Goal: Book appointment/travel/reservation

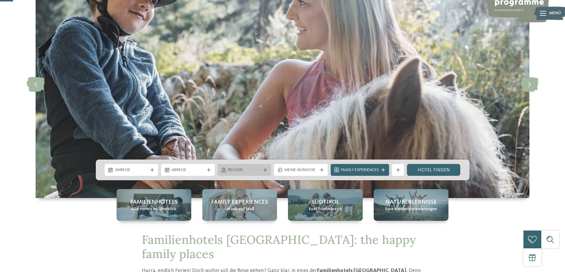
click at [264, 173] on div "Region" at bounding box center [245, 170] width 54 height 12
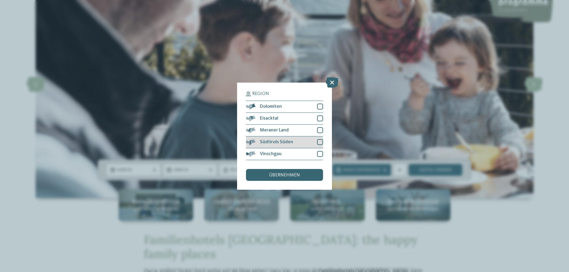
click at [320, 143] on div at bounding box center [320, 142] width 6 height 6
click at [276, 175] on span "übernehmen" at bounding box center [284, 175] width 31 height 5
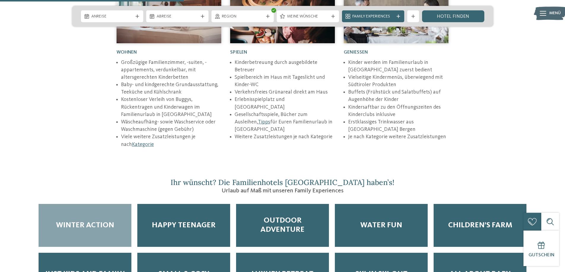
scroll to position [919, 0]
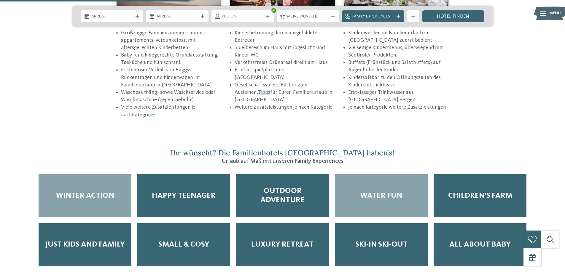
click at [381, 181] on div "Water Fun" at bounding box center [381, 196] width 93 height 43
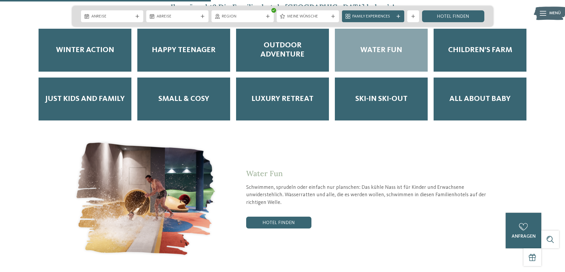
scroll to position [1067, 0]
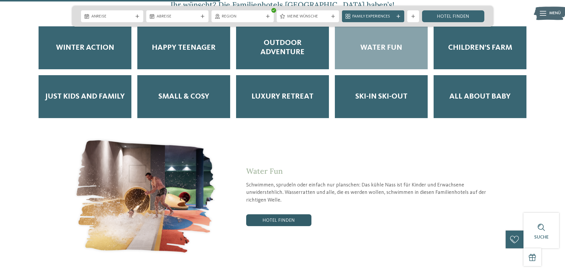
click at [294, 215] on link "Hotel finden" at bounding box center [278, 221] width 65 height 12
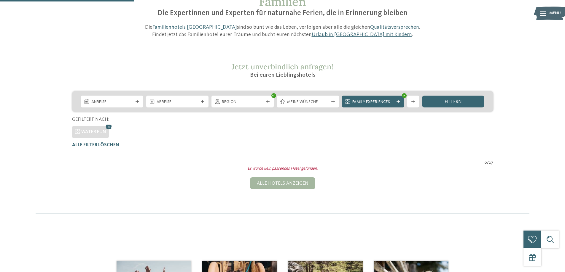
scroll to position [57, 0]
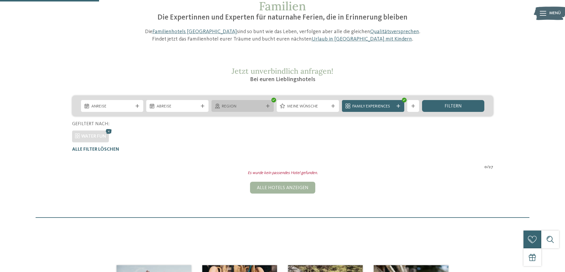
click at [268, 106] on icon at bounding box center [268, 106] width 4 height 4
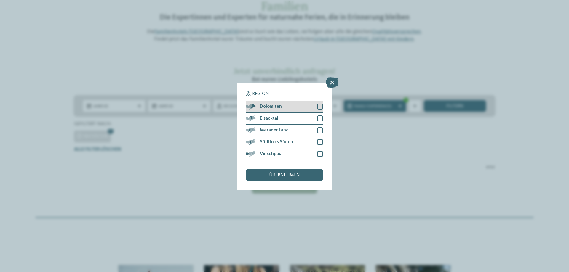
click at [322, 105] on div at bounding box center [320, 107] width 6 height 6
click at [320, 116] on div at bounding box center [320, 119] width 6 height 6
click at [320, 131] on div at bounding box center [320, 130] width 6 height 6
click at [320, 141] on div at bounding box center [320, 142] width 6 height 6
click at [319, 152] on div at bounding box center [320, 154] width 6 height 6
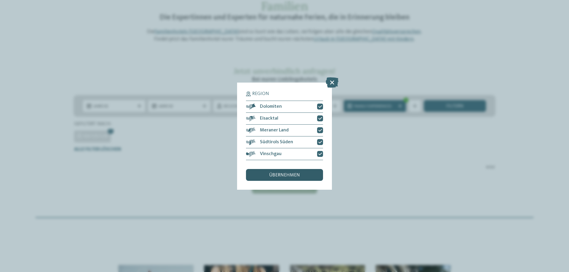
click at [280, 176] on span "übernehmen" at bounding box center [284, 175] width 31 height 5
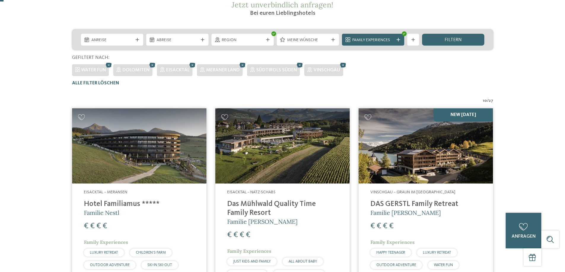
scroll to position [0, 0]
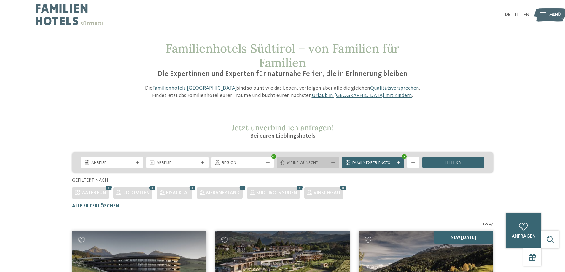
click at [333, 165] on div "Meine Wünsche" at bounding box center [308, 163] width 62 height 12
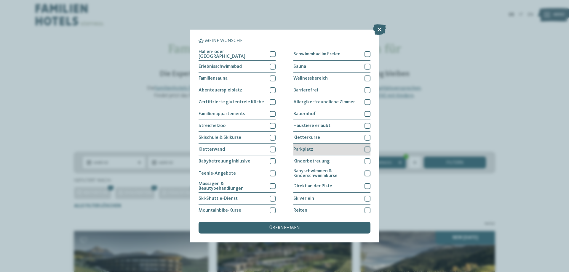
click at [366, 148] on div at bounding box center [368, 150] width 6 height 6
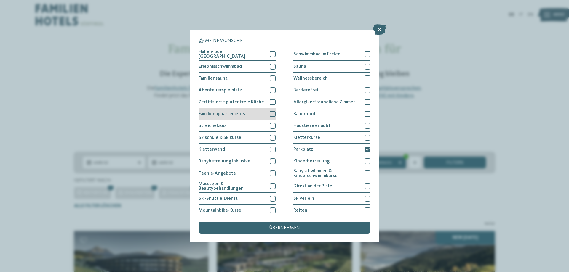
click at [271, 113] on div at bounding box center [273, 114] width 6 height 6
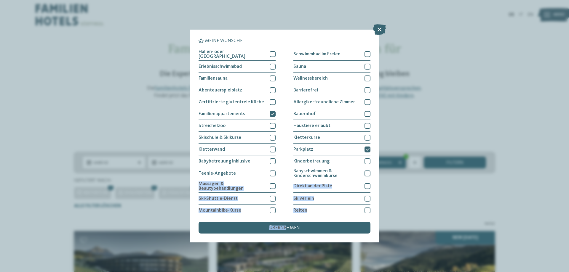
drag, startPoint x: 287, startPoint y: 229, endPoint x: 442, endPoint y: 167, distance: 167.0
click at [442, 167] on div "Meine Wünsche Hallen- oder Schleusenbad Schwimmbad im Freien" at bounding box center [284, 136] width 569 height 272
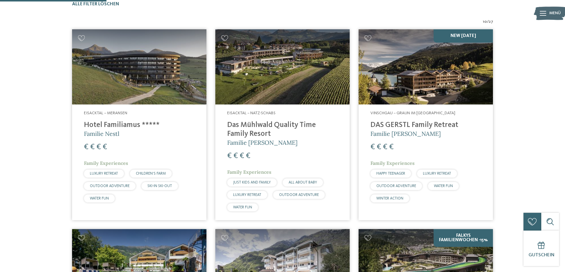
scroll to position [208, 0]
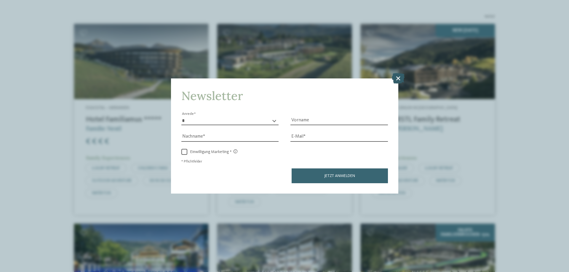
click at [397, 80] on icon at bounding box center [398, 78] width 13 height 10
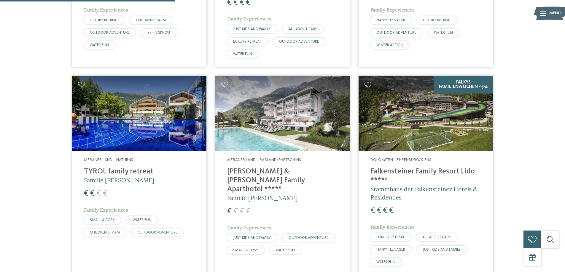
scroll to position [326, 0]
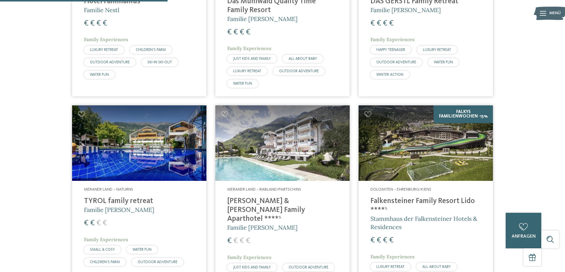
click at [432, 143] on img at bounding box center [425, 144] width 134 height 76
click at [121, 201] on h4 "TYROL family retreat" at bounding box center [139, 201] width 111 height 9
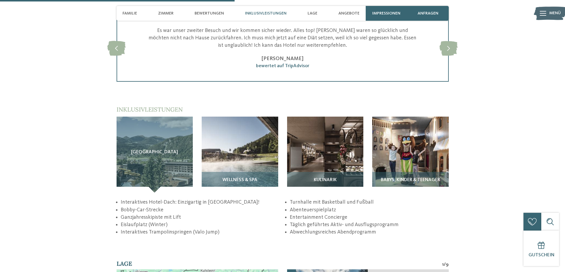
scroll to position [860, 0]
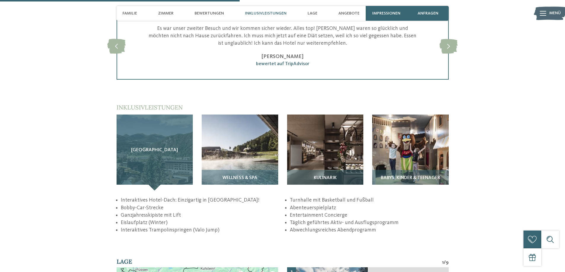
click at [159, 136] on div "Sky Adventure Park" at bounding box center [154, 153] width 76 height 76
click at [157, 179] on div "Sky Adventure Park" at bounding box center [154, 153] width 76 height 76
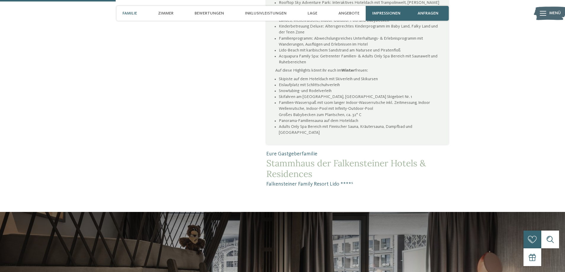
scroll to position [326, 0]
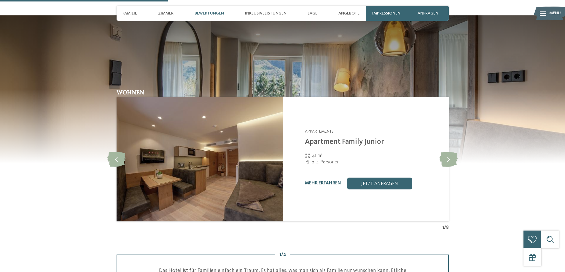
scroll to position [593, 0]
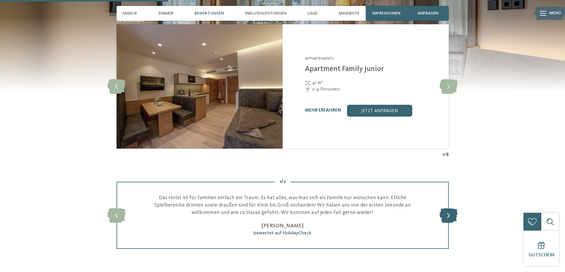
click at [443, 217] on icon at bounding box center [448, 215] width 18 height 15
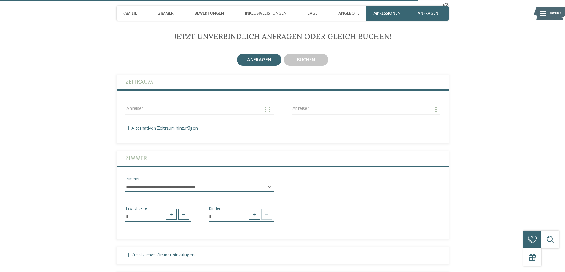
scroll to position [1482, 0]
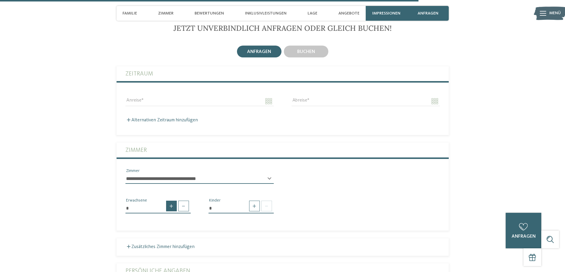
click at [170, 201] on span at bounding box center [171, 206] width 11 height 11
type input "*"
click at [253, 201] on span at bounding box center [254, 206] width 11 height 11
type input "*"
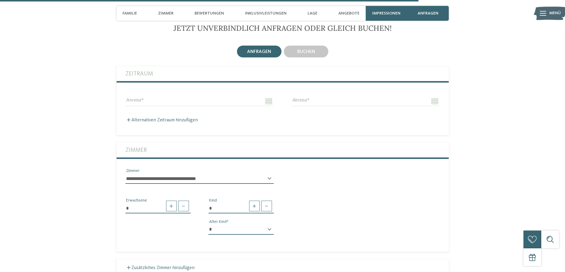
click at [269, 225] on div "* * * * * * * * * * * ** ** ** ** ** ** ** ** Alter Kind" at bounding box center [240, 232] width 65 height 15
click at [228, 225] on select "* * * * * * * * * * * ** ** ** ** ** ** ** **" at bounding box center [240, 230] width 65 height 10
select select "*"
click at [208, 225] on select "* * * * * * * * * * * ** ** ** ** ** ** ** **" at bounding box center [240, 230] width 65 height 10
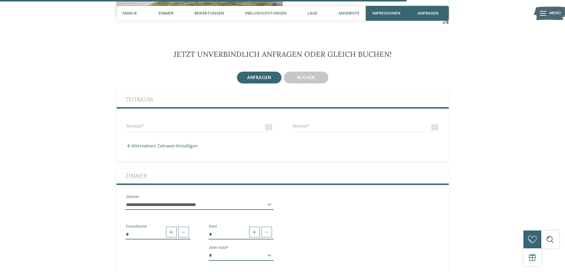
scroll to position [1453, 0]
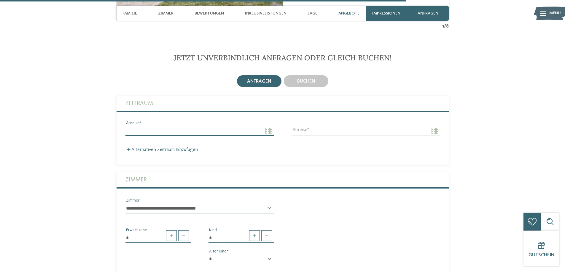
click at [268, 126] on input "Anreise" at bounding box center [199, 131] width 148 height 10
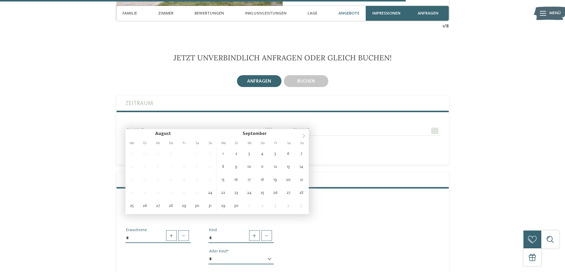
click at [303, 137] on icon at bounding box center [303, 136] width 4 height 4
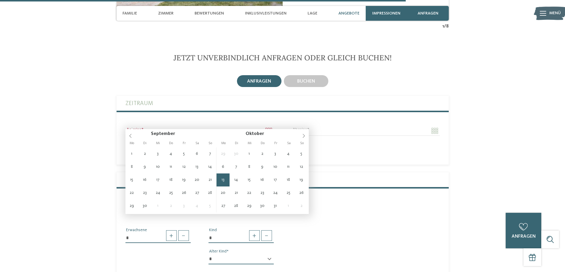
type input "**********"
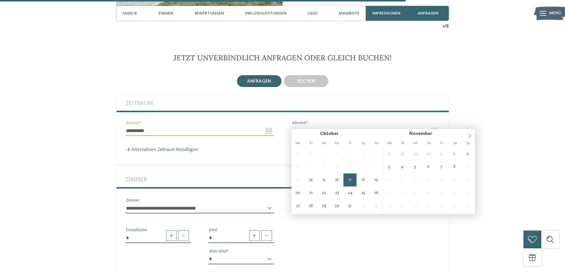
type input "**********"
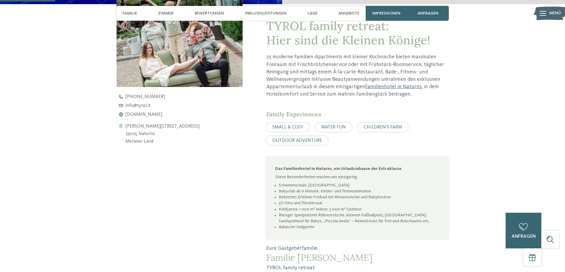
scroll to position [89, 0]
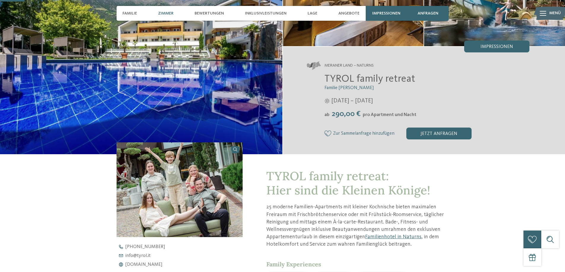
click at [166, 11] on span "Zimmer" at bounding box center [165, 13] width 15 height 5
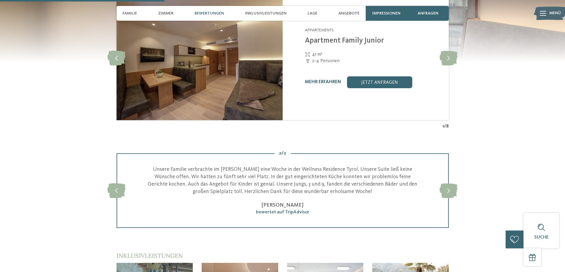
scroll to position [503, 0]
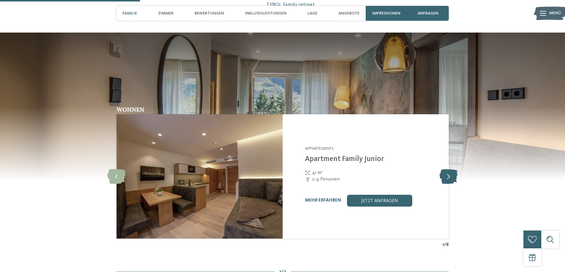
click at [447, 176] on icon at bounding box center [448, 176] width 18 height 15
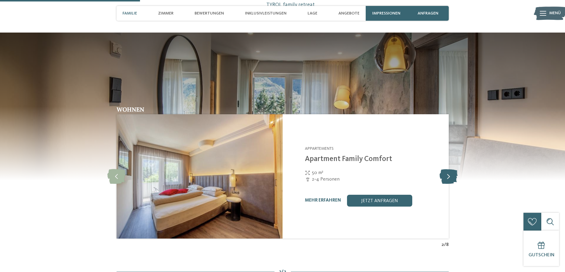
click at [447, 176] on icon at bounding box center [448, 176] width 18 height 15
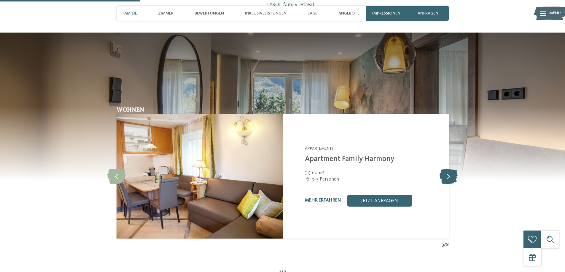
click at [447, 176] on icon at bounding box center [448, 176] width 18 height 15
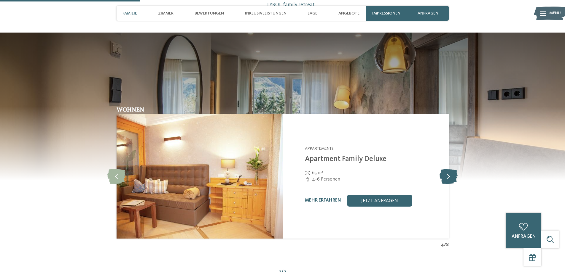
click at [447, 176] on icon at bounding box center [448, 176] width 18 height 15
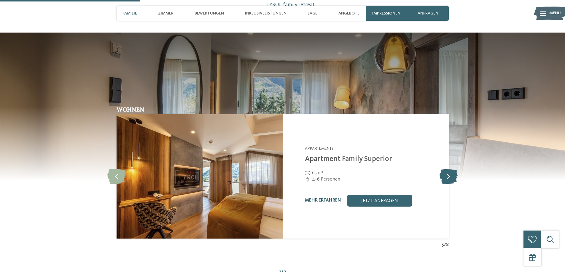
click at [447, 176] on icon at bounding box center [448, 176] width 18 height 15
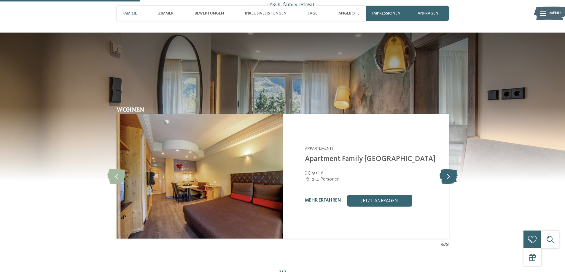
click at [447, 176] on icon at bounding box center [448, 176] width 18 height 15
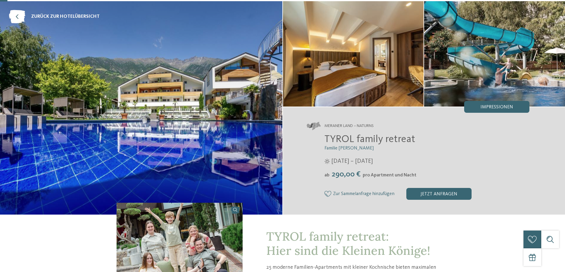
scroll to position [0, 0]
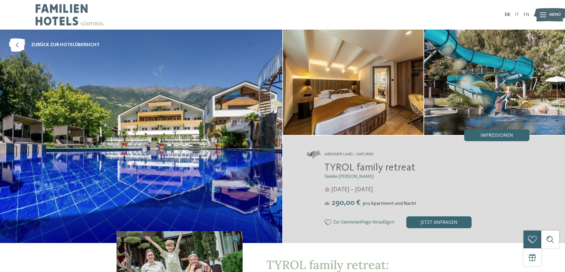
click at [549, 18] on div "Menü" at bounding box center [555, 14] width 12 height 15
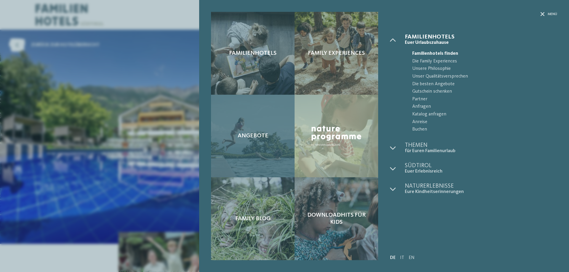
click at [253, 133] on span "Angebote" at bounding box center [253, 136] width 31 height 7
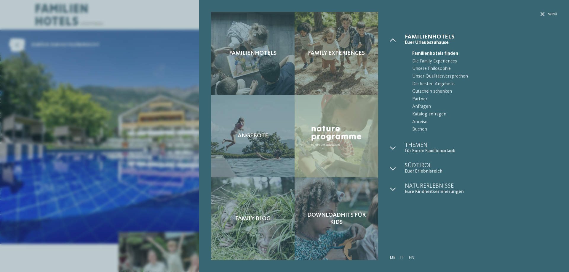
click at [102, 10] on div "Familienhotels Family Experiences Angebote" at bounding box center [284, 136] width 569 height 272
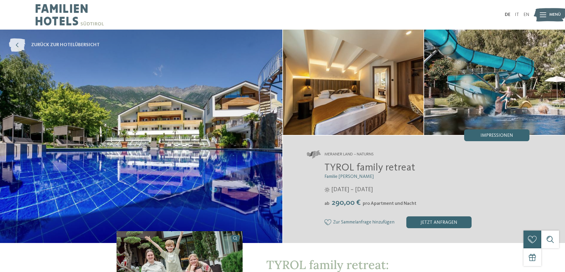
click at [85, 45] on span "zurück zur Hotelübersicht" at bounding box center [65, 45] width 68 height 7
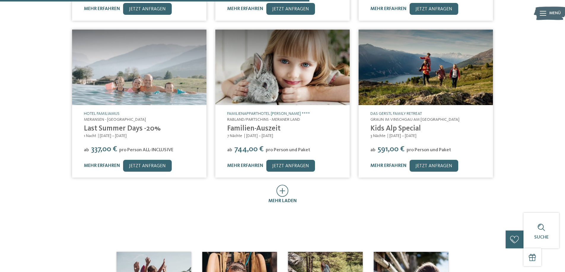
scroll to position [296, 0]
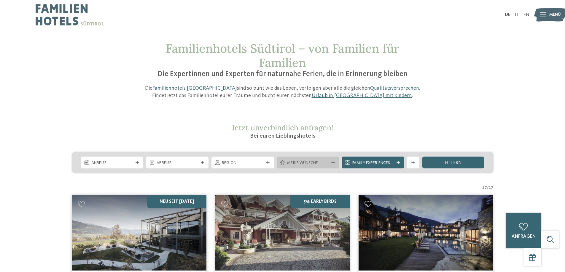
click at [333, 165] on div "Meine Wünsche" at bounding box center [308, 163] width 62 height 12
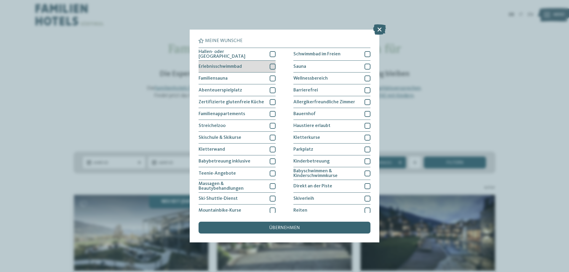
click at [270, 65] on div at bounding box center [273, 67] width 6 height 6
click at [290, 228] on span "übernehmen" at bounding box center [284, 228] width 31 height 5
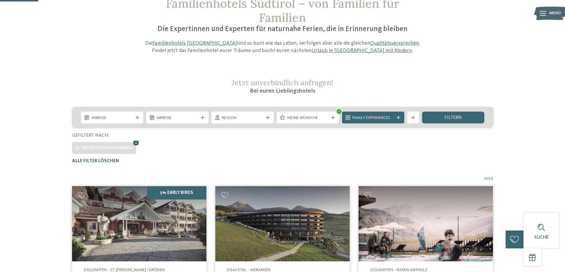
scroll to position [44, 0]
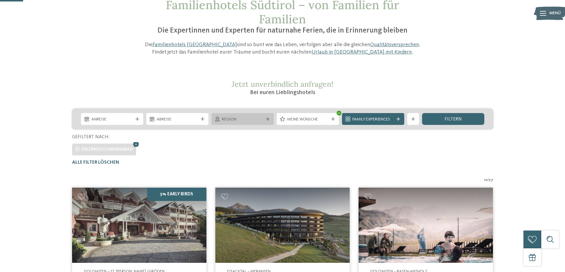
click at [269, 120] on icon at bounding box center [268, 119] width 4 height 4
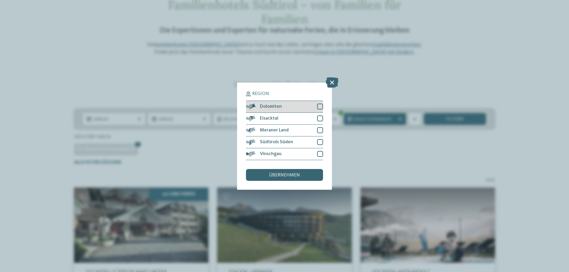
click at [319, 107] on div at bounding box center [320, 107] width 6 height 6
click at [322, 121] on div at bounding box center [320, 119] width 6 height 6
click at [321, 127] on div at bounding box center [320, 130] width 6 height 6
click at [320, 139] on div "Südtirols Süden" at bounding box center [284, 143] width 77 height 12
click at [320, 154] on div at bounding box center [320, 154] width 6 height 6
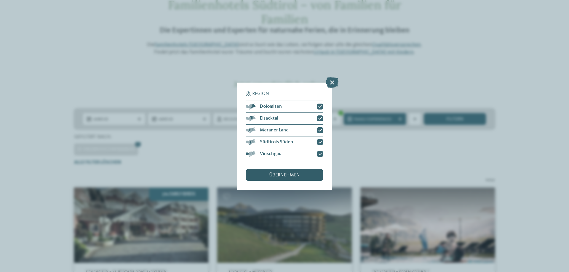
click at [293, 174] on span "übernehmen" at bounding box center [284, 175] width 31 height 5
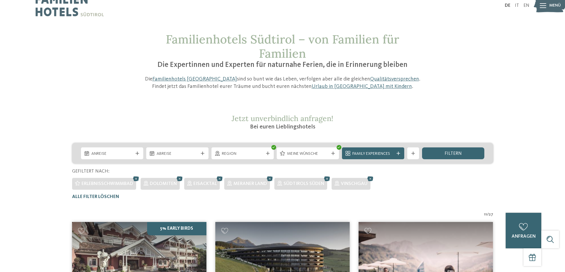
scroll to position [0, 0]
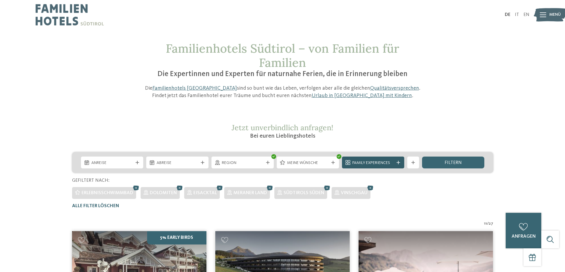
click at [401, 162] on div "Family Experiences" at bounding box center [373, 163] width 62 height 12
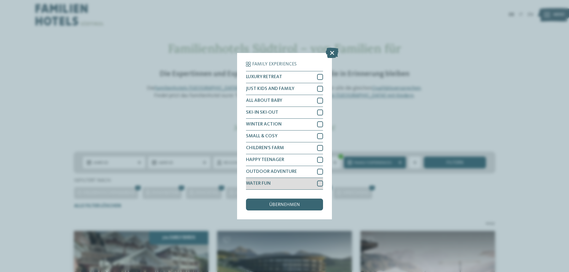
click at [320, 182] on div at bounding box center [320, 184] width 6 height 6
click at [320, 100] on div at bounding box center [320, 101] width 6 height 6
click at [291, 205] on span "übernehmen" at bounding box center [284, 205] width 31 height 5
